Goal: Use online tool/utility: Utilize a website feature to perform a specific function

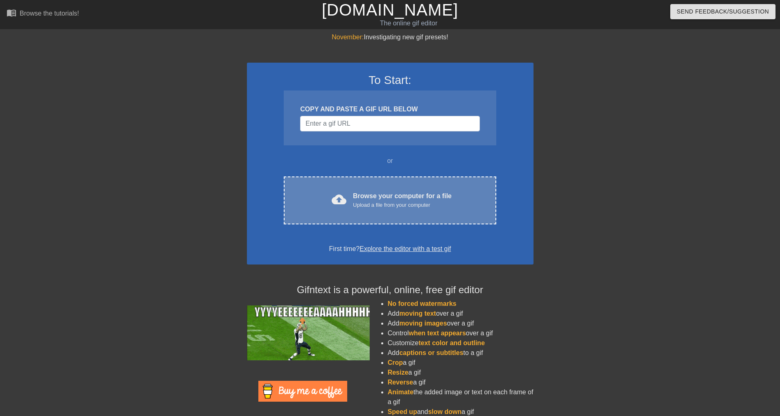
click at [431, 187] on div "cloud_upload Browse your computer for a file Upload a file from your computer C…" at bounding box center [390, 200] width 212 height 48
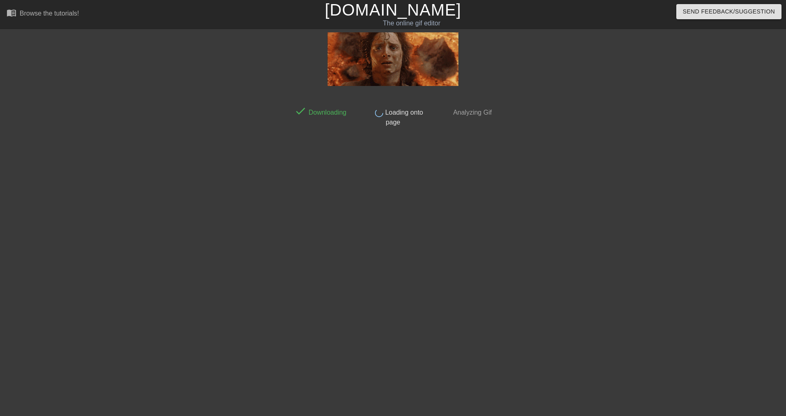
click at [318, 89] on div "done Downloading done Loading onto page done Analyzing Gif" at bounding box center [392, 106] width 205 height 41
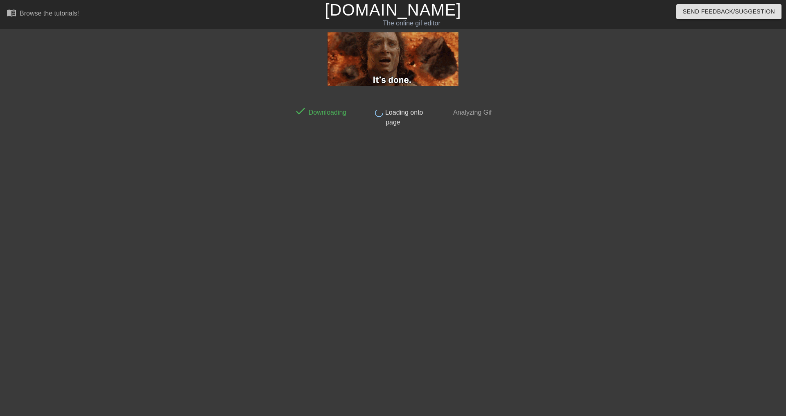
click at [483, 174] on div "done Downloading done Loading onto page done Analyzing Gif" at bounding box center [392, 155] width 205 height 246
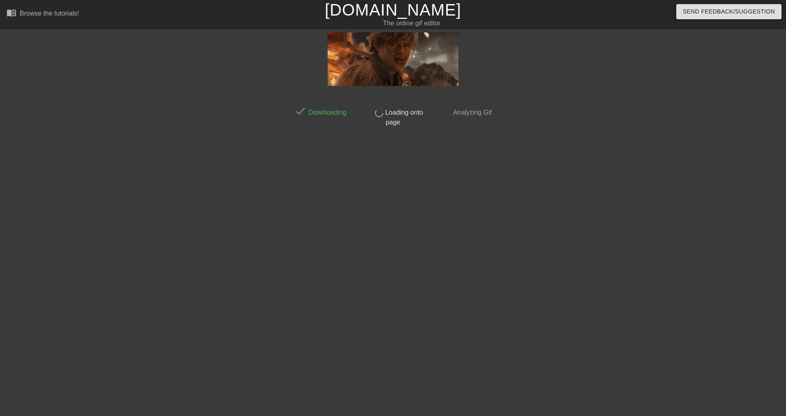
click at [156, 203] on div "done Downloading done Loading onto page done Analyzing Gif" at bounding box center [393, 155] width 786 height 246
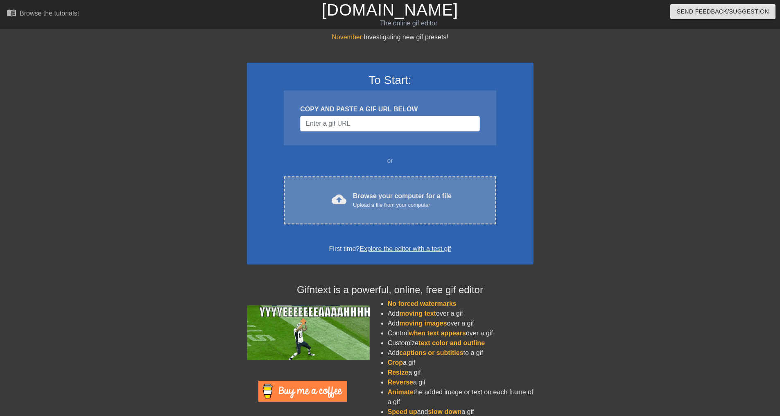
click at [387, 210] on div "cloud_upload Browse your computer for a file Upload a file from your computer C…" at bounding box center [390, 200] width 212 height 48
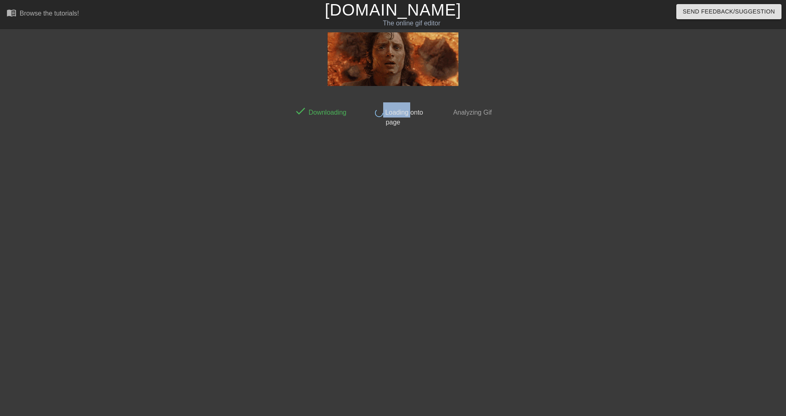
click at [372, 120] on div "done Loading onto page" at bounding box center [392, 114] width 72 height 25
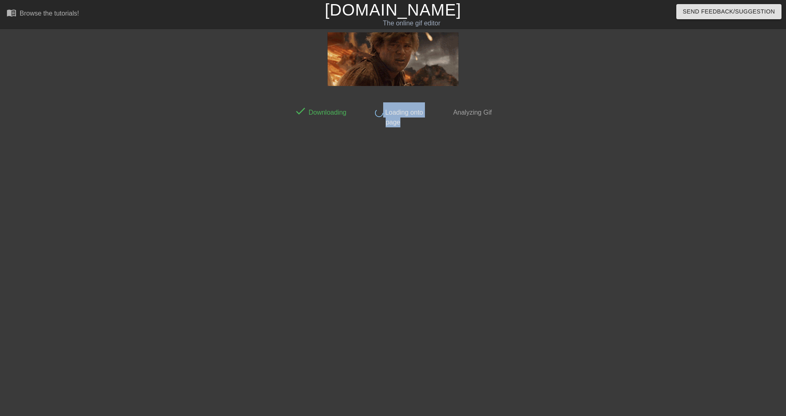
drag, startPoint x: 345, startPoint y: 138, endPoint x: 335, endPoint y: 140, distance: 9.7
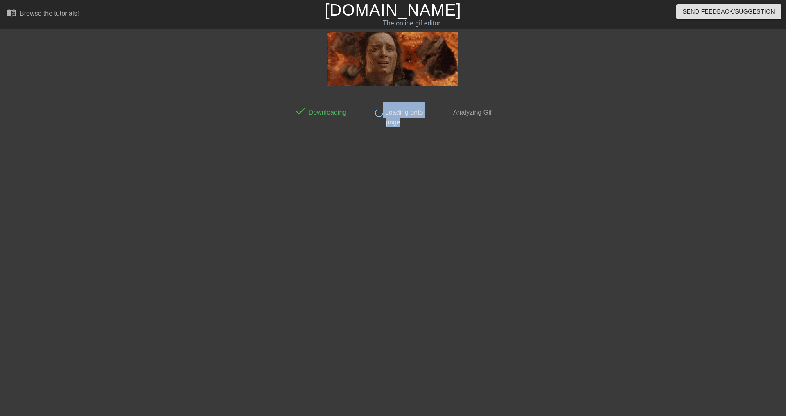
click at [340, 139] on div "done Downloading done Loading onto page done Analyzing Gif" at bounding box center [392, 155] width 205 height 246
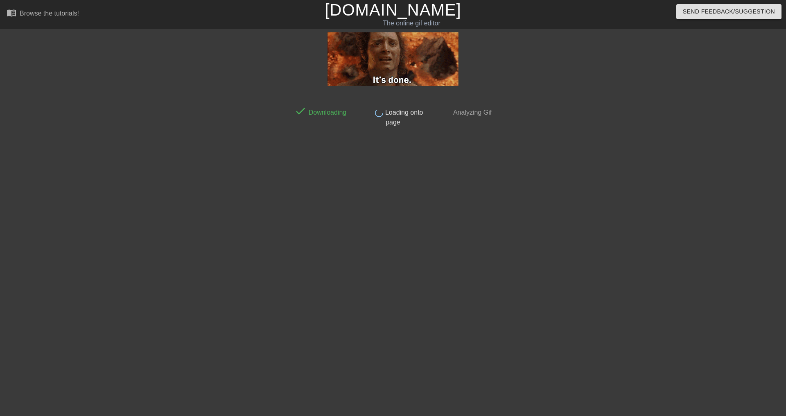
drag, startPoint x: 335, startPoint y: 140, endPoint x: 363, endPoint y: 203, distance: 69.1
click at [336, 143] on div "done Downloading done Loading onto page done Analyzing Gif" at bounding box center [392, 155] width 205 height 246
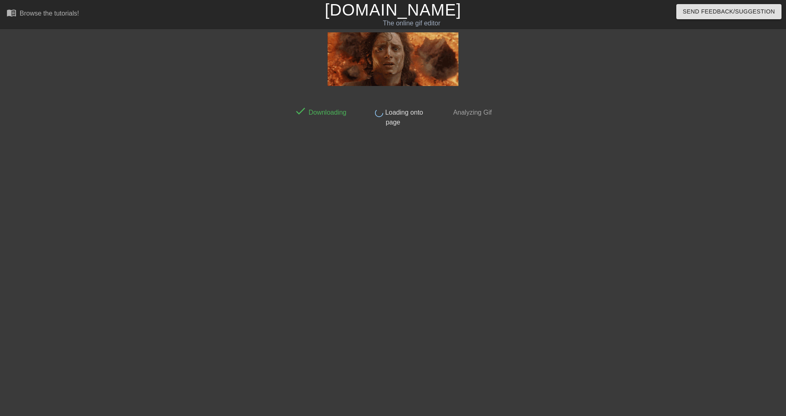
click at [438, 272] on div "done Downloading done Loading onto page done Analyzing Gif" at bounding box center [392, 155] width 205 height 246
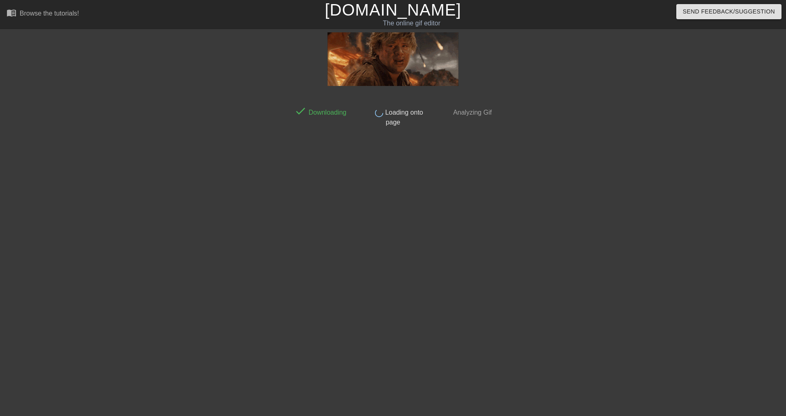
click at [533, 280] on html "menu_book Browse the tutorials! Gifntext.com The online gif editor Send Feedbac…" at bounding box center [393, 141] width 786 height 282
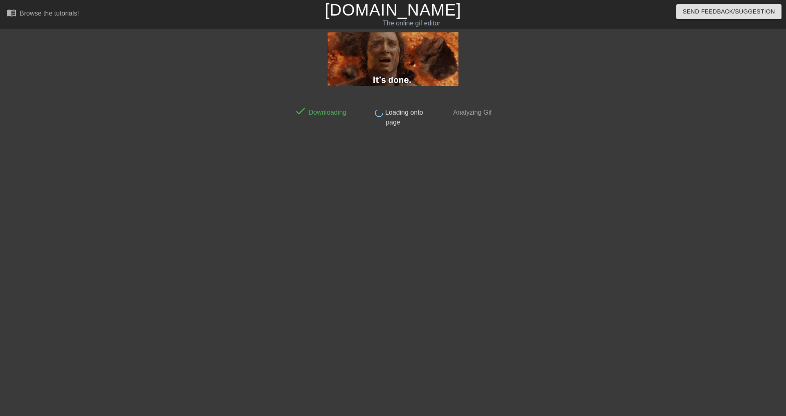
click at [537, 276] on div at bounding box center [566, 155] width 123 height 246
click at [330, 257] on div "done Downloading done Loading onto page done Analyzing Gif" at bounding box center [392, 155] width 205 height 246
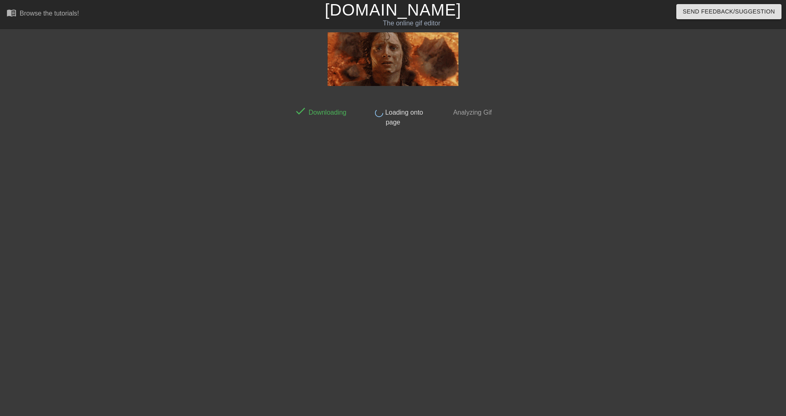
drag, startPoint x: 291, startPoint y: 254, endPoint x: 77, endPoint y: 31, distance: 308.9
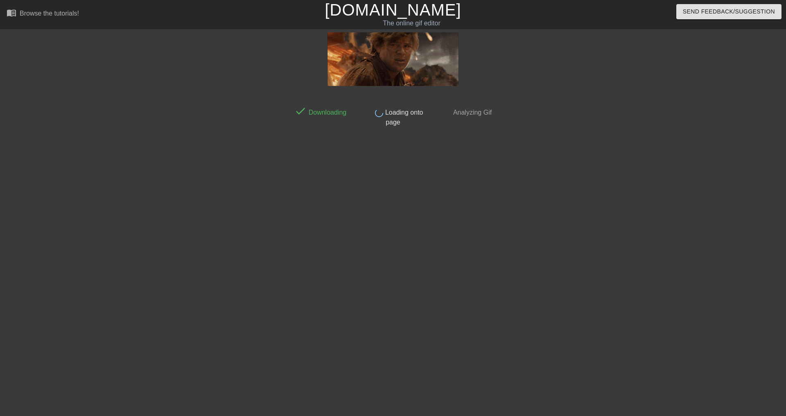
click at [280, 247] on div "done Downloading done Loading onto page done Analyzing Gif" at bounding box center [393, 155] width 786 height 246
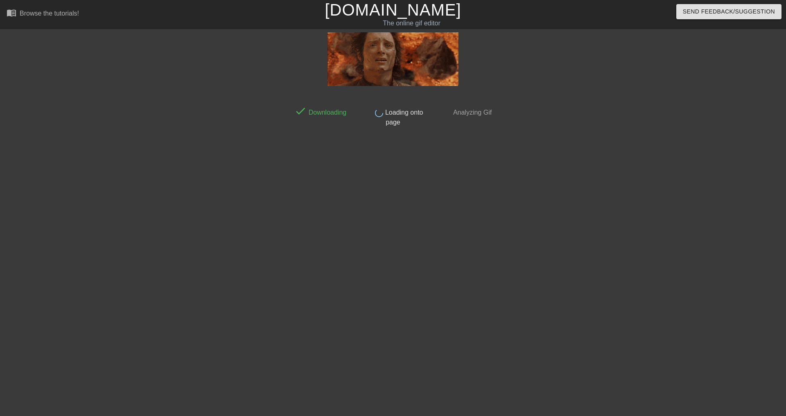
drag, startPoint x: 237, startPoint y: 160, endPoint x: 481, endPoint y: 29, distance: 276.5
click at [241, 155] on div at bounding box center [219, 155] width 123 height 246
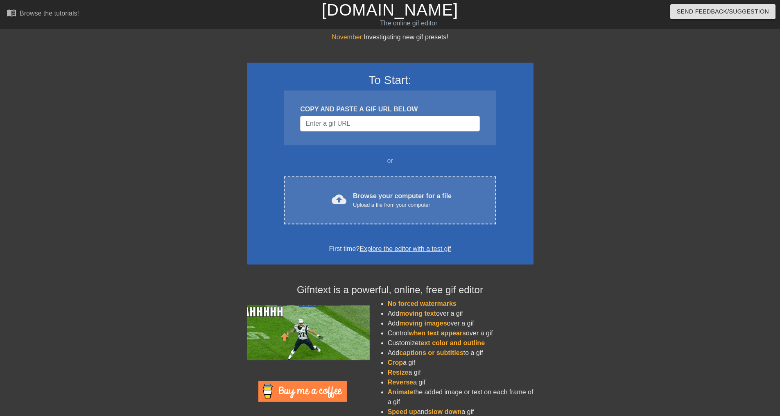
click at [371, 132] on div "COPY AND PASTE A GIF URL BELOW" at bounding box center [390, 117] width 212 height 55
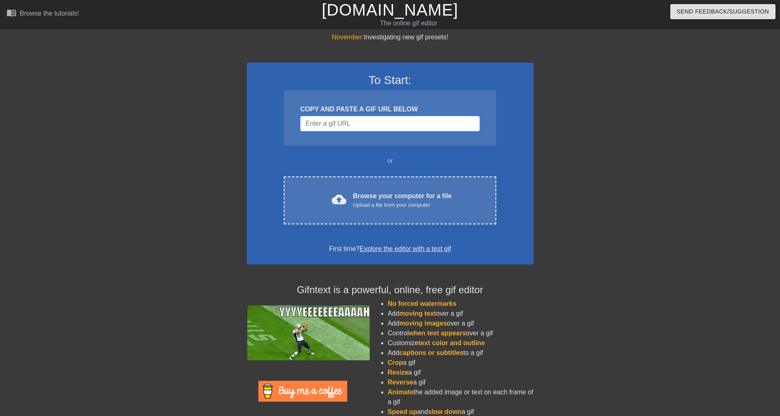
click at [371, 129] on input "Username" at bounding box center [389, 124] width 179 height 16
paste input "[URL][DOMAIN_NAME]"
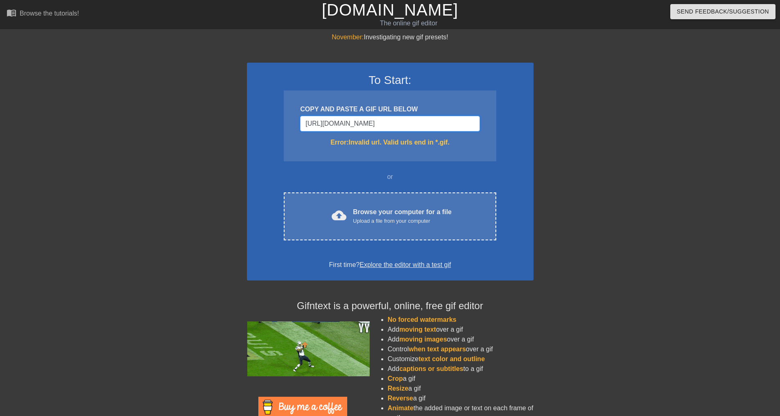
scroll to position [0, 17]
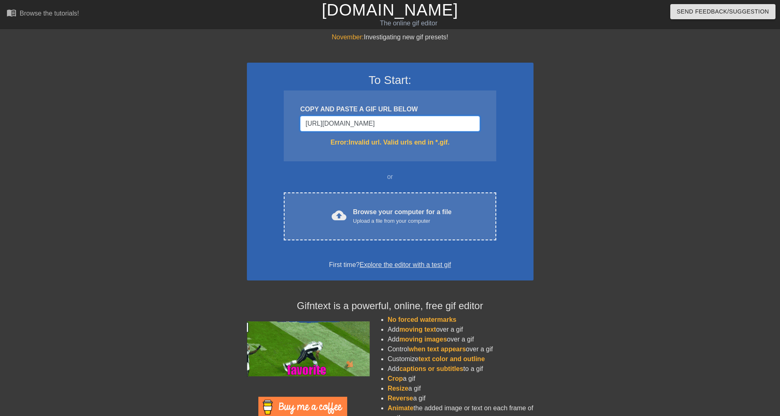
type input "[URL][DOMAIN_NAME]"
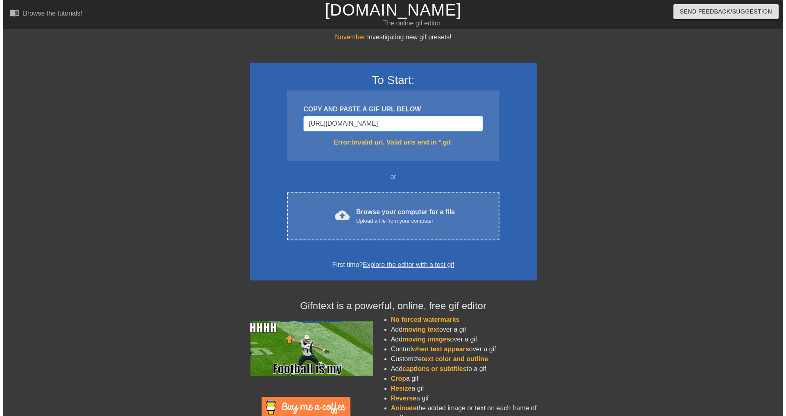
scroll to position [0, 0]
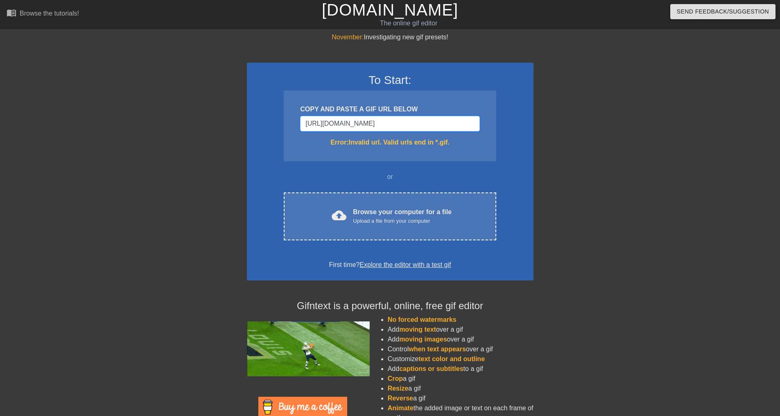
click at [446, 120] on input "[URL][DOMAIN_NAME]" at bounding box center [389, 124] width 179 height 16
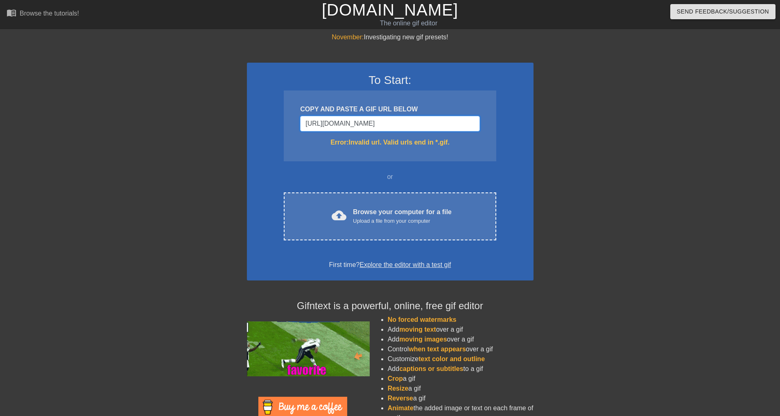
click at [446, 120] on input "[URL][DOMAIN_NAME]" at bounding box center [389, 124] width 179 height 16
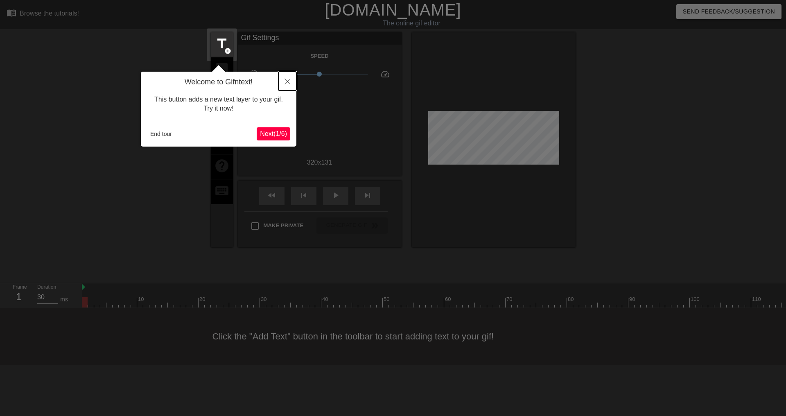
click at [288, 80] on icon "Close" at bounding box center [287, 82] width 6 height 6
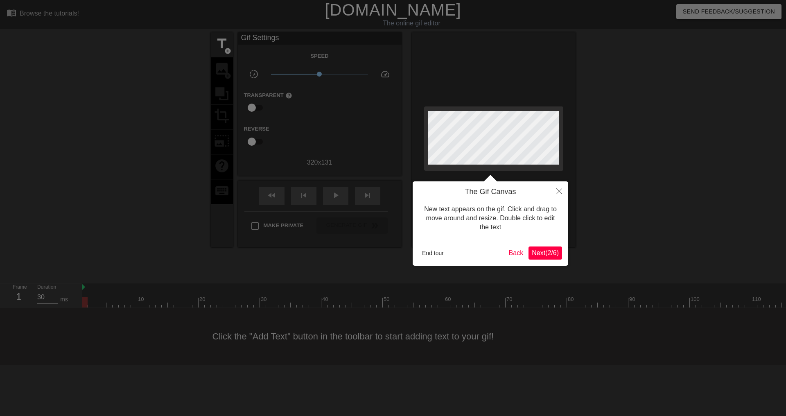
drag, startPoint x: 434, startPoint y: 246, endPoint x: 433, endPoint y: 252, distance: 6.3
click at [434, 246] on div "End tour Back Next ( 2 / 6 )" at bounding box center [490, 252] width 143 height 13
click at [433, 254] on button "End tour" at bounding box center [433, 253] width 28 height 12
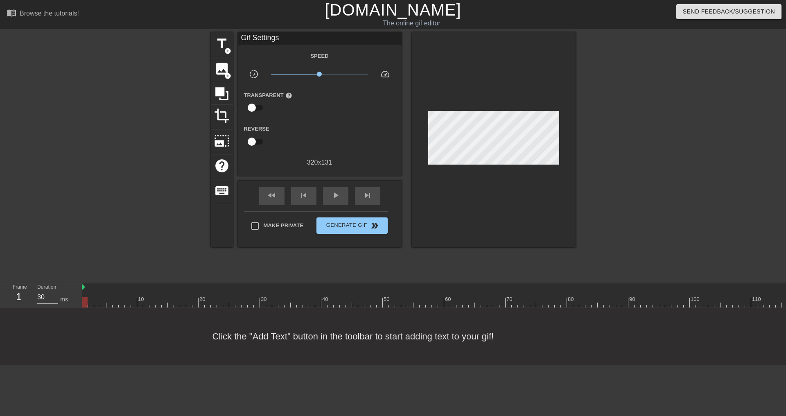
click at [677, 149] on div at bounding box center [646, 155] width 123 height 246
click at [646, 90] on div at bounding box center [646, 155] width 123 height 246
click at [141, 123] on div at bounding box center [139, 155] width 123 height 246
click at [226, 71] on span "image" at bounding box center [222, 69] width 16 height 16
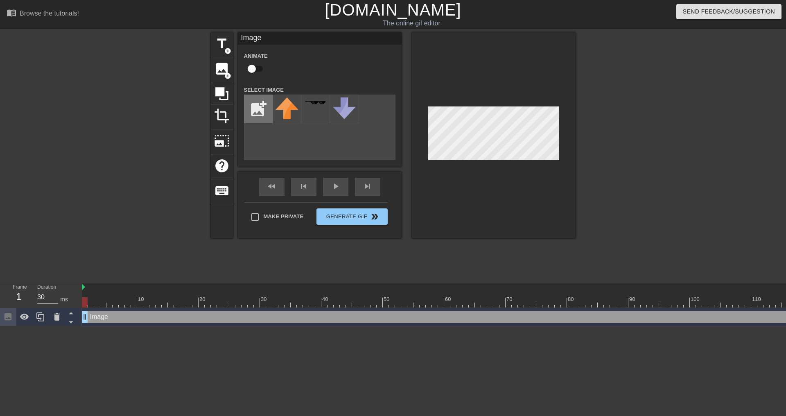
click at [261, 106] on input "file" at bounding box center [258, 109] width 28 height 28
type input "C:\fakepath\2025-10-03_10-56-29.png"
click at [288, 116] on img at bounding box center [286, 110] width 23 height 27
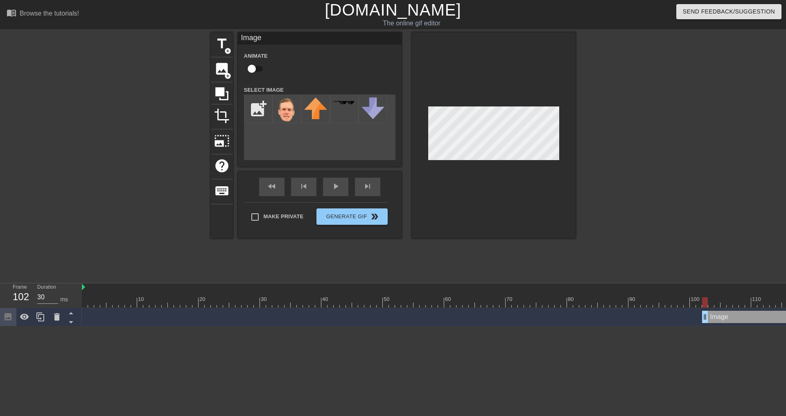
drag, startPoint x: 83, startPoint y: 316, endPoint x: 701, endPoint y: 332, distance: 617.8
click at [701, 326] on div "10 20 30 40 50 60 70 80 90 100 110 120 130 140 150 160" at bounding box center [434, 304] width 704 height 43
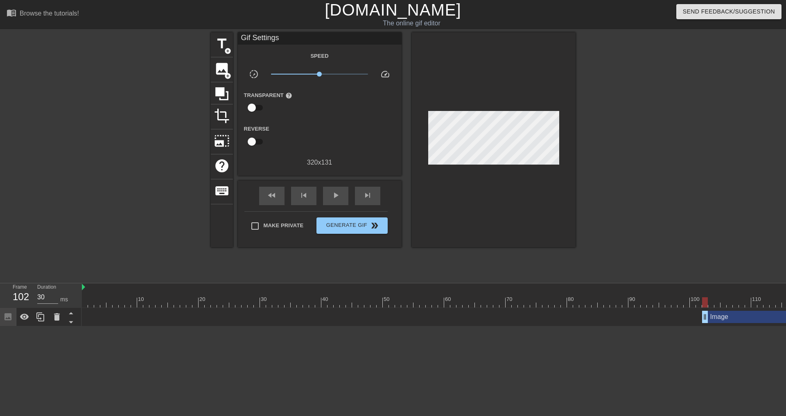
click at [599, 115] on div at bounding box center [646, 155] width 123 height 246
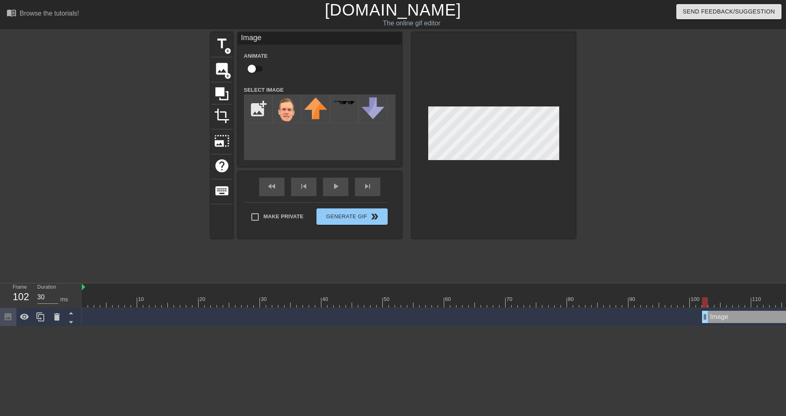
click at [634, 101] on div at bounding box center [646, 155] width 123 height 246
click at [388, 269] on div "title add_circle image add_circle crop photo_size_select_large help keyboard Im…" at bounding box center [393, 155] width 365 height 246
click at [257, 68] on input "checkbox" at bounding box center [251, 69] width 47 height 16
checkbox input "true"
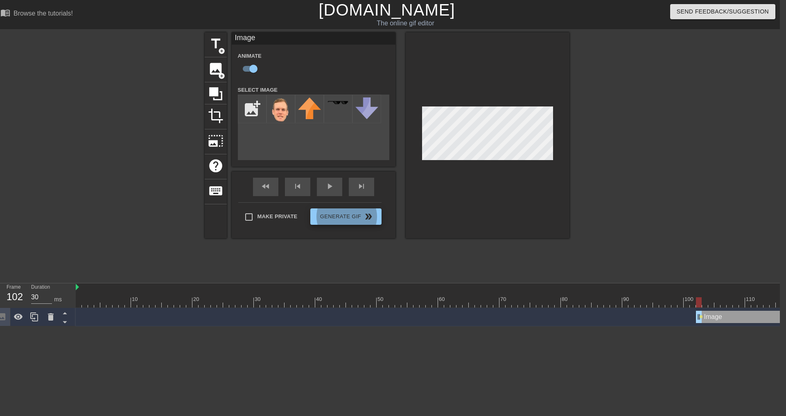
click at [639, 165] on div at bounding box center [640, 155] width 123 height 246
click at [40, 10] on div "Browse the tutorials!" at bounding box center [43, 13] width 59 height 7
click at [649, 174] on div at bounding box center [640, 155] width 123 height 246
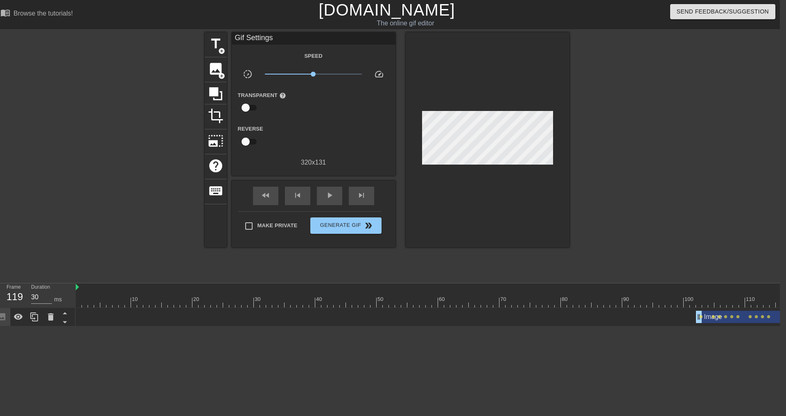
click at [65, 255] on div "title add_circle image add_circle crop photo_size_select_large help keyboard Gi…" at bounding box center [387, 155] width 786 height 246
click at [83, 296] on div at bounding box center [84, 299] width 2 height 8
click at [86, 292] on div at bounding box center [85, 296] width 6 height 10
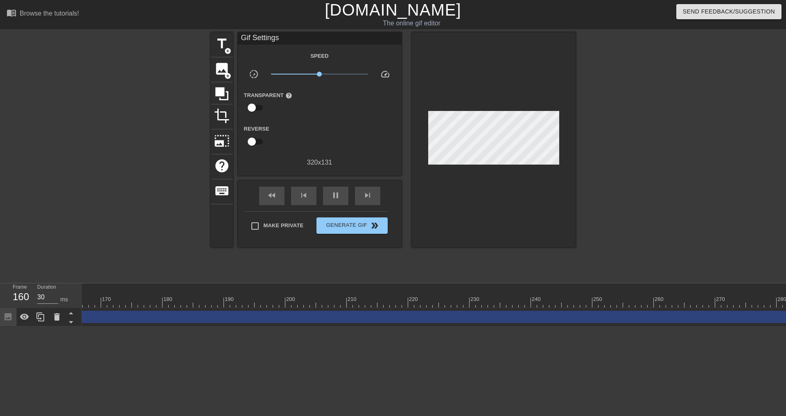
scroll to position [0, 1091]
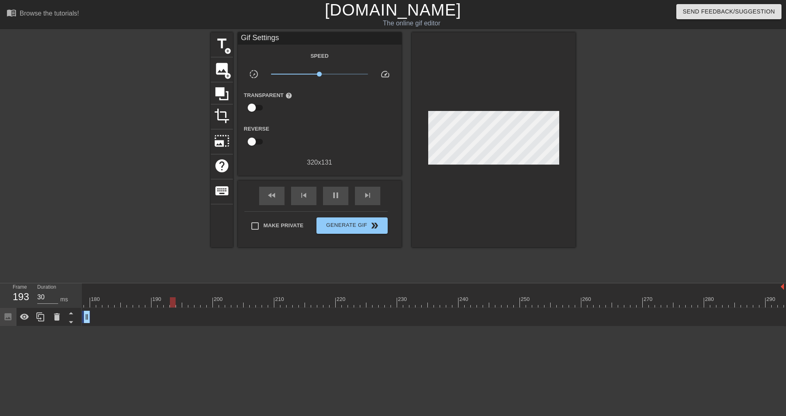
drag, startPoint x: 782, startPoint y: 317, endPoint x: 86, endPoint y: 298, distance: 696.5
click at [86, 298] on div "10 20 30 40 50 60 70 80 90 100 110 120 130 140 150 160" at bounding box center [434, 304] width 704 height 43
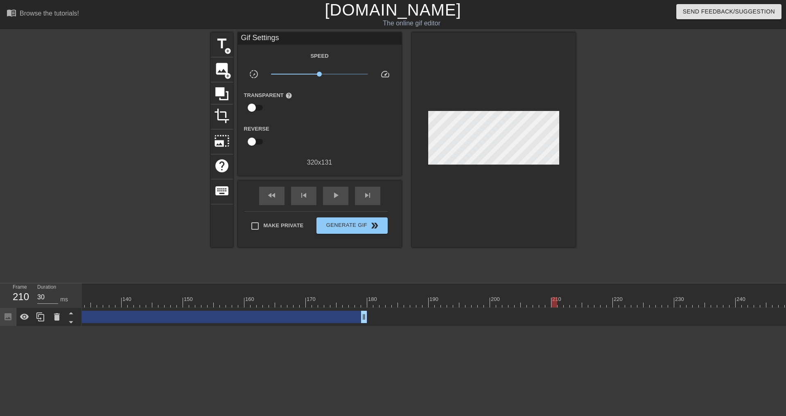
scroll to position [0, 807]
drag, startPoint x: 371, startPoint y: 316, endPoint x: 285, endPoint y: 300, distance: 87.4
click at [285, 300] on div "10 20 30 40 50 60 70 80 90 100 110 120 130 140 150 160" at bounding box center [434, 304] width 704 height 43
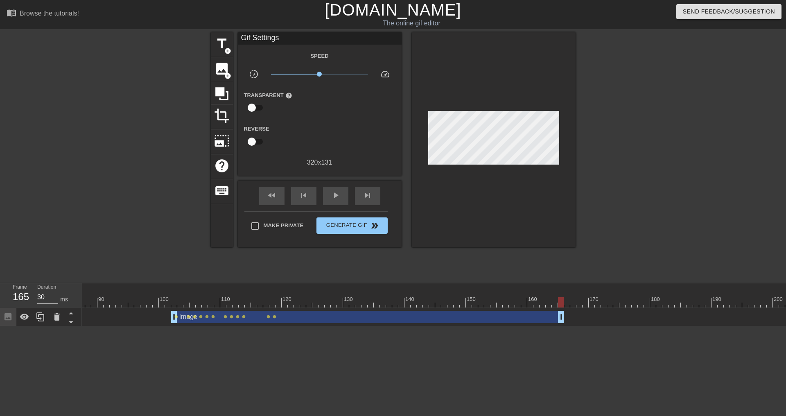
scroll to position [0, 515]
click at [289, 311] on div "Image drag_handle drag_handle" at bounding box center [383, 317] width 393 height 12
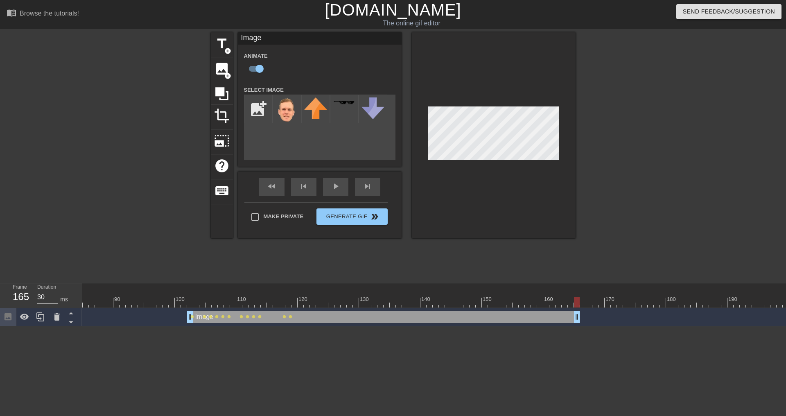
click at [237, 300] on div at bounding box center [463, 302] width 1793 height 10
click at [165, 235] on div at bounding box center [139, 155] width 123 height 246
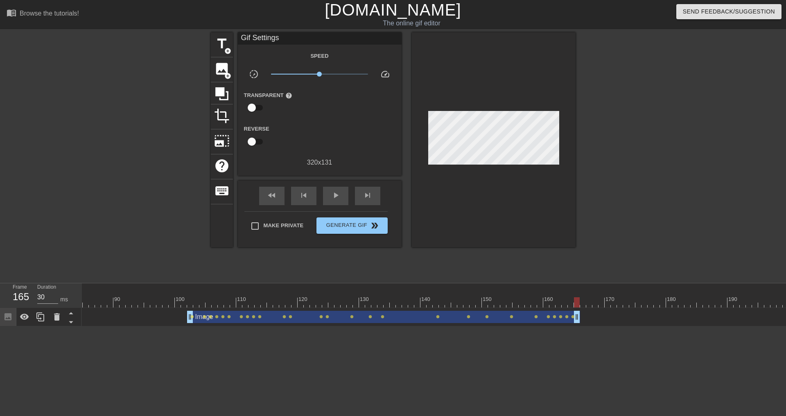
click at [111, 300] on div at bounding box center [463, 302] width 1793 height 10
click at [111, 145] on div at bounding box center [139, 155] width 123 height 246
click at [350, 228] on span "Generate Gif double_arrow" at bounding box center [352, 226] width 64 height 10
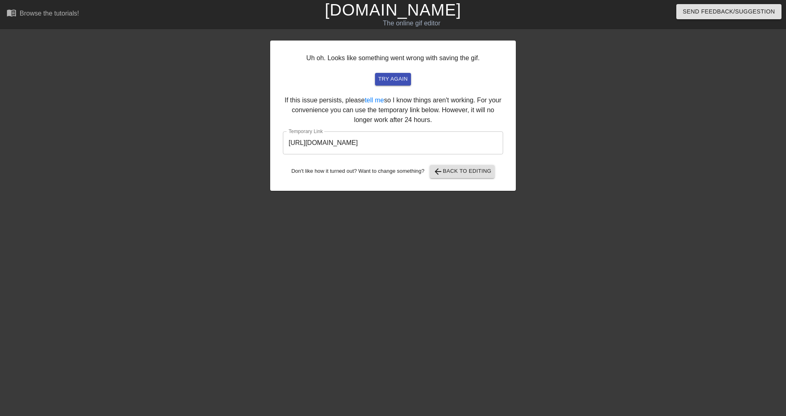
click at [419, 141] on input "[URL][DOMAIN_NAME]" at bounding box center [393, 142] width 220 height 23
